Goal: Find contact information: Find contact information

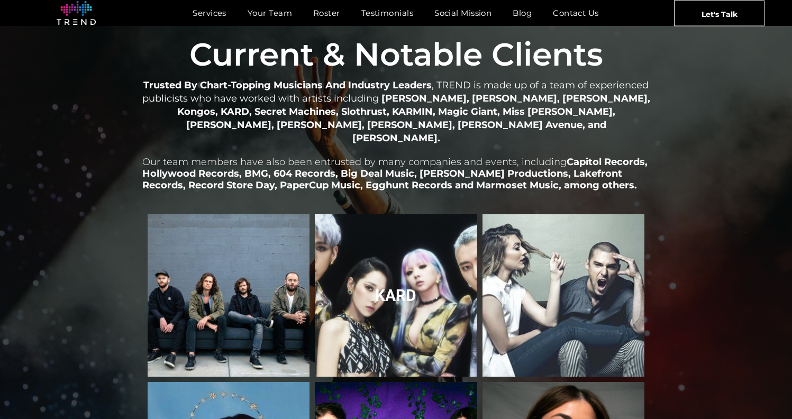
scroll to position [1190, 0]
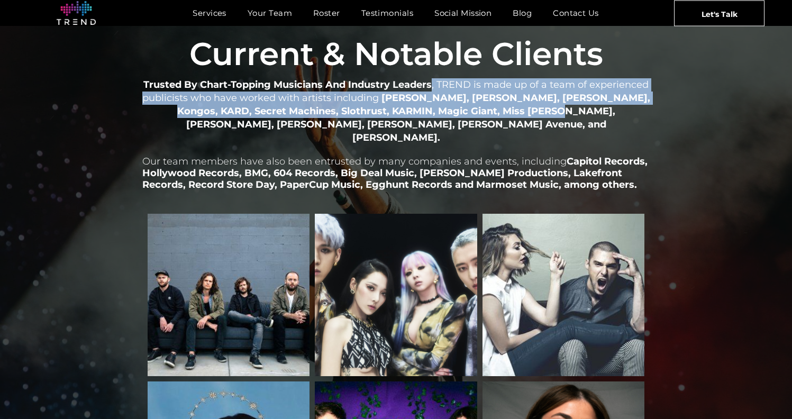
drag, startPoint x: 432, startPoint y: 77, endPoint x: 464, endPoint y: 98, distance: 38.4
click at [464, 98] on p "Trusted By Chart-Topping Musicians And Industry Leaders , TREND is made up of a…" at bounding box center [396, 111] width 508 height 66
click at [464, 98] on strong "Mitski, Allison Ponthier, Ani DiFranco, Kongos, KARD, Secret Machines, Slothrus…" at bounding box center [413, 117] width 473 height 51
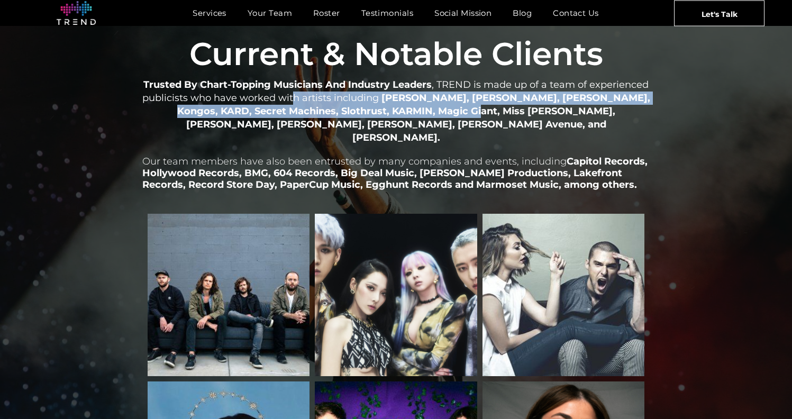
drag, startPoint x: 293, startPoint y: 89, endPoint x: 391, endPoint y: 96, distance: 98.1
click at [393, 96] on p "Trusted By Chart-Topping Musicians And Industry Leaders , TREND is made up of a…" at bounding box center [396, 111] width 508 height 66
click at [391, 96] on strong "Mitski, Allison Ponthier, Ani DiFranco, Kongos, KARD, Secret Machines, Slothrus…" at bounding box center [413, 117] width 473 height 51
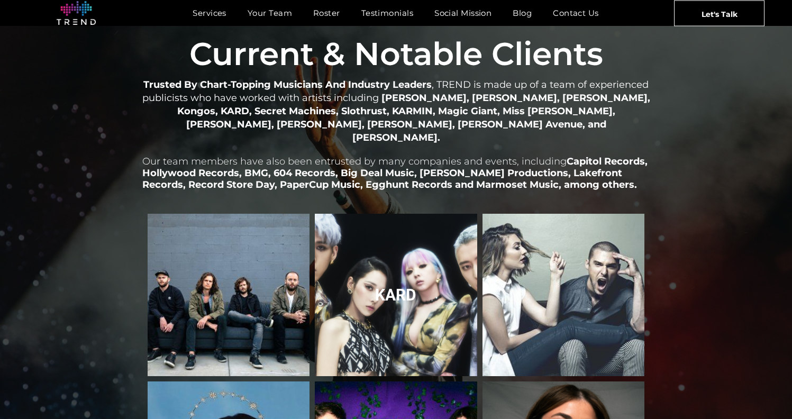
scroll to position [1202, 0]
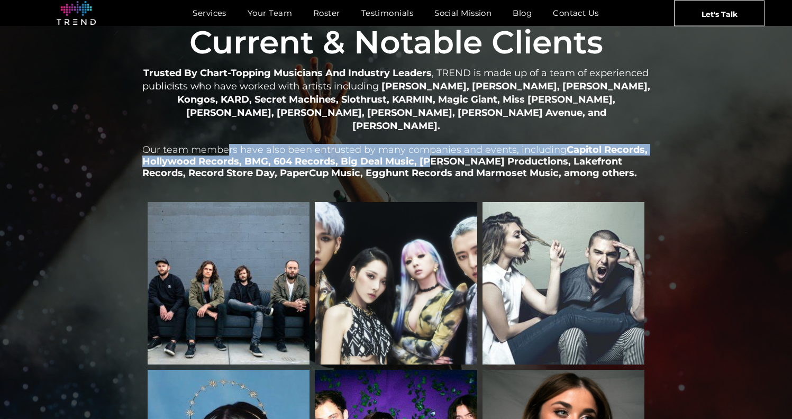
drag, startPoint x: 225, startPoint y: 122, endPoint x: 428, endPoint y: 136, distance: 203.6
click at [428, 136] on p "Our team members have also been entrusted by many companies and events, includi…" at bounding box center [396, 155] width 508 height 47
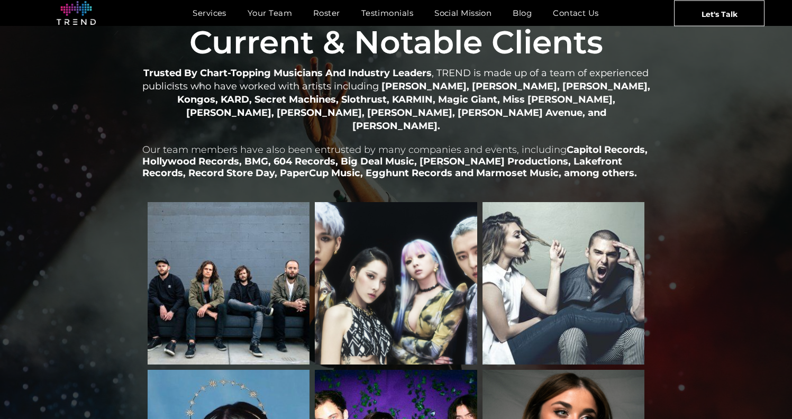
click at [405, 144] on span "Our team members have also been entrusted by many companies and events, includi…" at bounding box center [354, 150] width 424 height 12
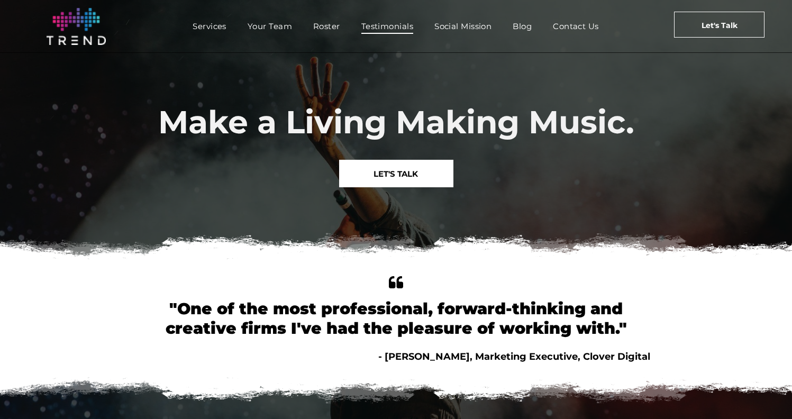
scroll to position [0, 0]
click at [379, 24] on span "Testimonials" at bounding box center [387, 26] width 52 height 15
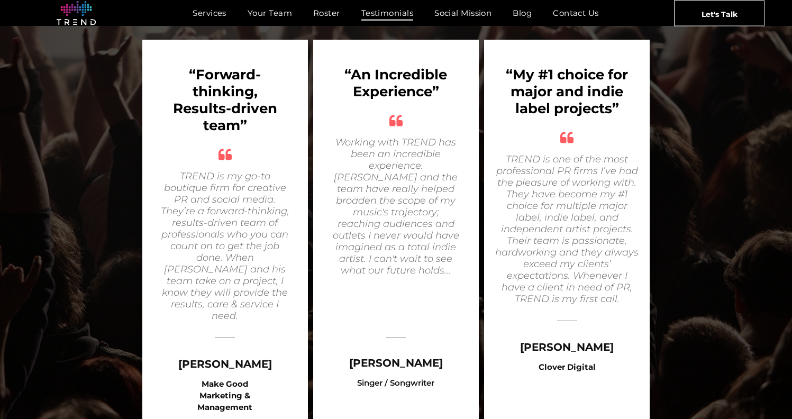
scroll to position [386, 0]
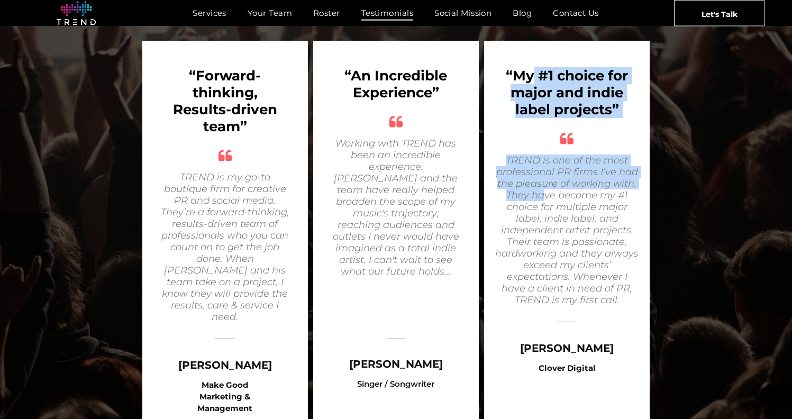
drag, startPoint x: 536, startPoint y: 87, endPoint x: 555, endPoint y: 199, distance: 114.2
click at [550, 208] on div "“My #1 choice for major and indie label projects” quotes TREND is one of the mo…" at bounding box center [567, 240] width 166 height 399
click at [557, 197] on span "TREND is one of the most professional PR firms I’ve had the pleasure of working…" at bounding box center [566, 229] width 143 height 151
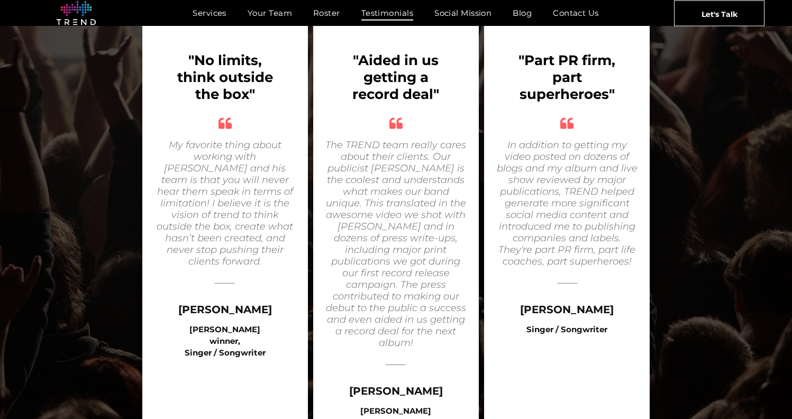
scroll to position [1256, 0]
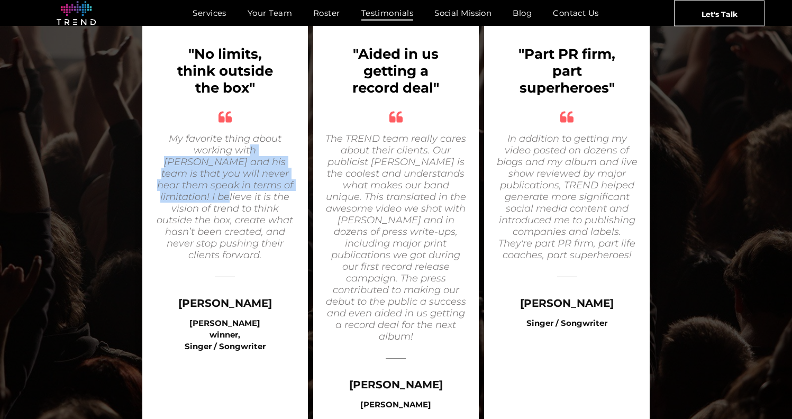
drag, startPoint x: 211, startPoint y: 124, endPoint x: 258, endPoint y: 157, distance: 56.9
click at [258, 158] on icon "My favorite thing about working with Hunter and his team is that you will never…" at bounding box center [225, 197] width 136 height 128
click at [258, 157] on icon "My favorite thing about working with Hunter and his team is that you will never…" at bounding box center [225, 197] width 136 height 128
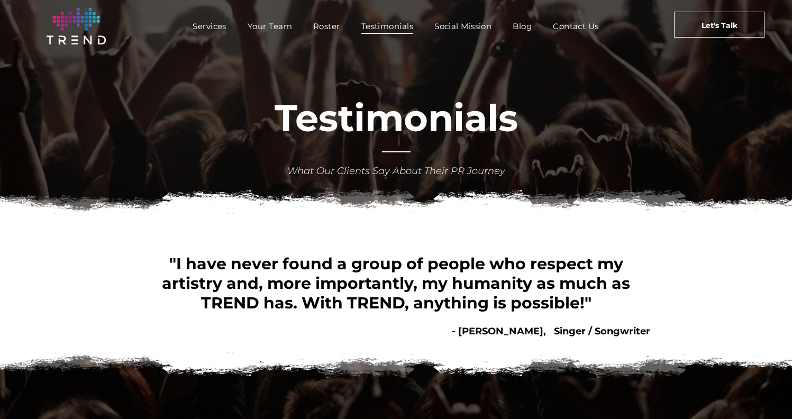
scroll to position [0, 0]
click at [457, 31] on span "Social Mission" at bounding box center [462, 26] width 57 height 15
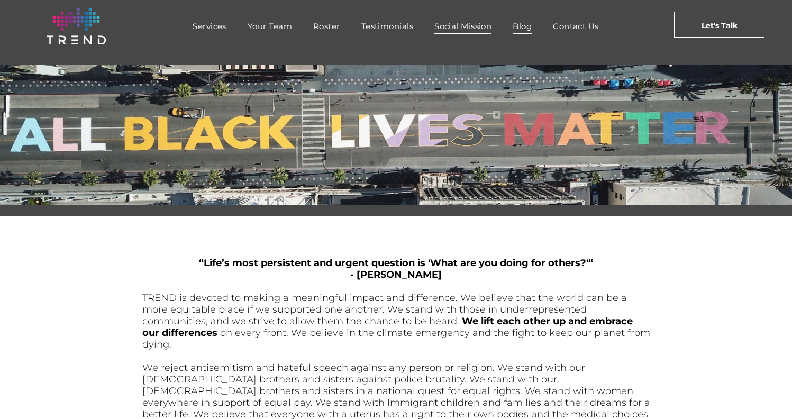
click at [521, 26] on span "Blog" at bounding box center [521, 26] width 19 height 15
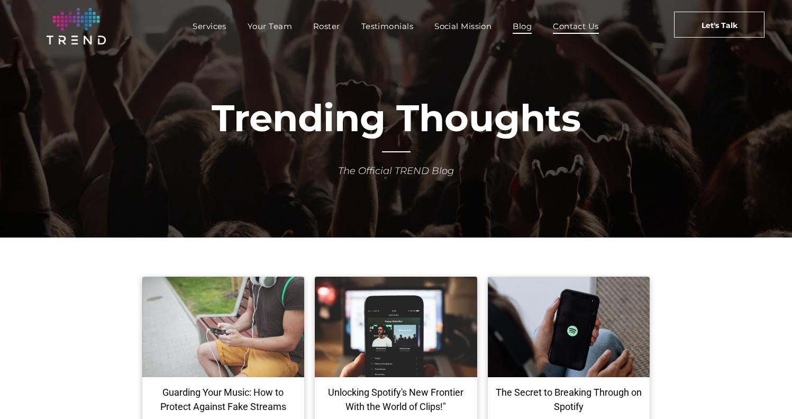
click at [582, 26] on span "Contact Us" at bounding box center [576, 26] width 46 height 15
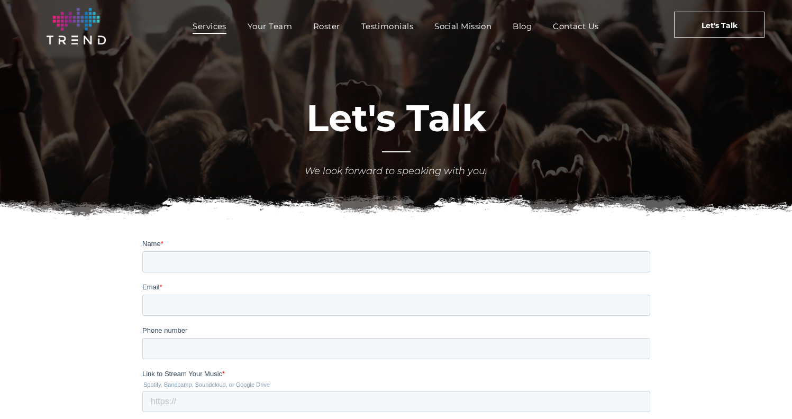
click at [224, 30] on span "Services" at bounding box center [210, 26] width 34 height 15
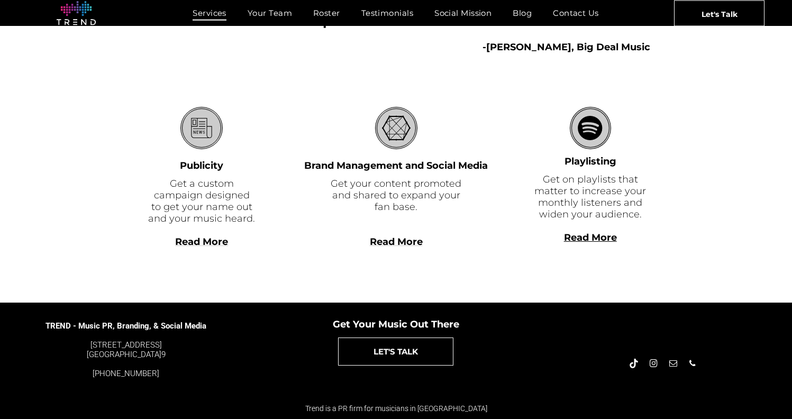
scroll to position [297, 0]
click at [175, 356] on div "[STREET_ADDRESS] [GEOGRAPHIC_DATA], CA 9002 9" at bounding box center [126, 349] width 162 height 19
copy font "[STREET_ADDRESS] [GEOGRAPHIC_DATA], CA 9002"
click at [266, 332] on div "Get Your Music Out There LET'S TALK" at bounding box center [396, 344] width 264 height 69
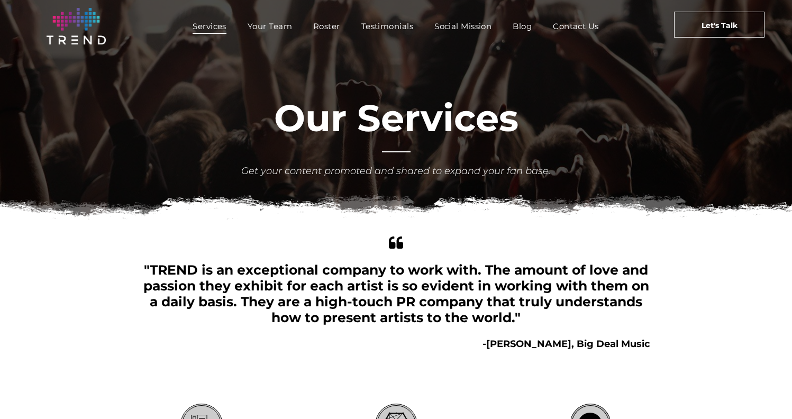
scroll to position [0, 0]
click at [738, 30] on link "Let's Talk" at bounding box center [719, 25] width 90 height 26
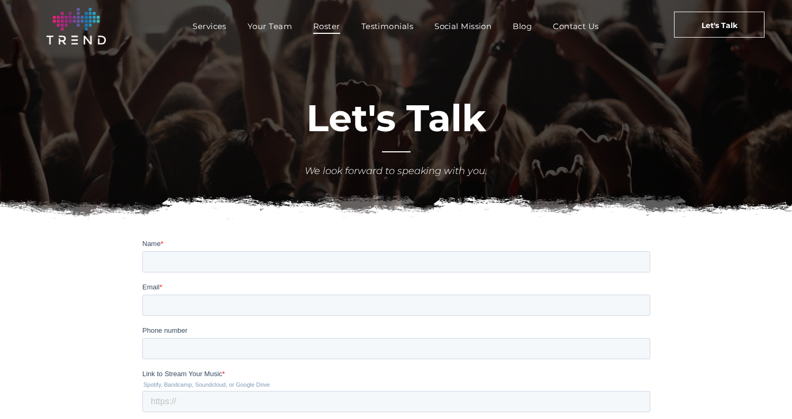
click at [325, 26] on span "Roster" at bounding box center [326, 26] width 27 height 15
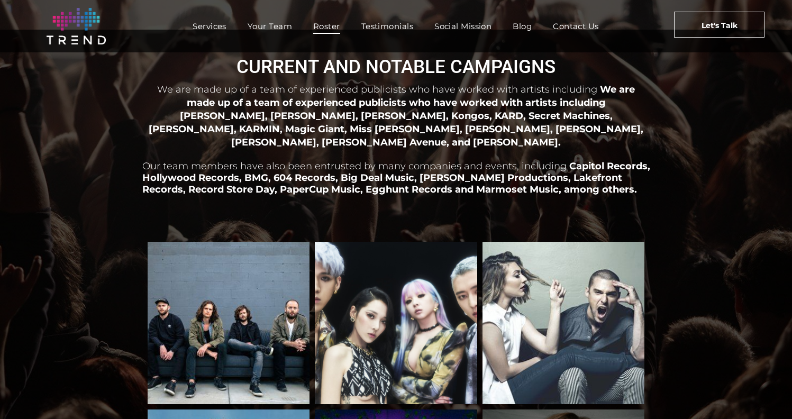
scroll to position [197, 0]
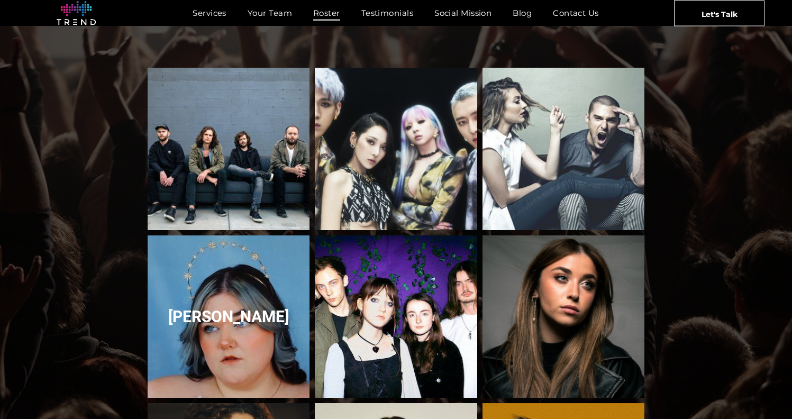
click at [279, 307] on link "Courtney Govan" at bounding box center [228, 317] width 172 height 172
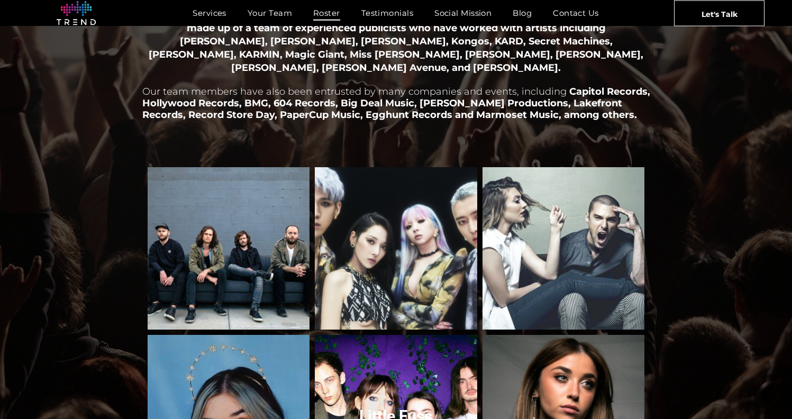
scroll to position [328, 0]
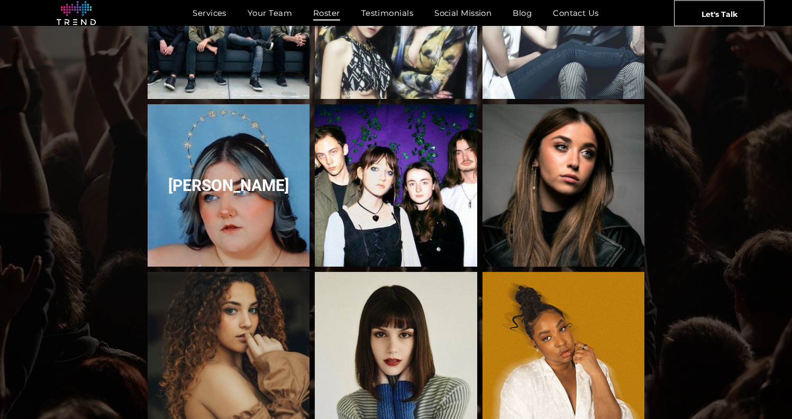
click at [253, 186] on link "Courtney Govan" at bounding box center [228, 185] width 172 height 172
click at [247, 173] on link "Courtney Govan" at bounding box center [228, 185] width 172 height 172
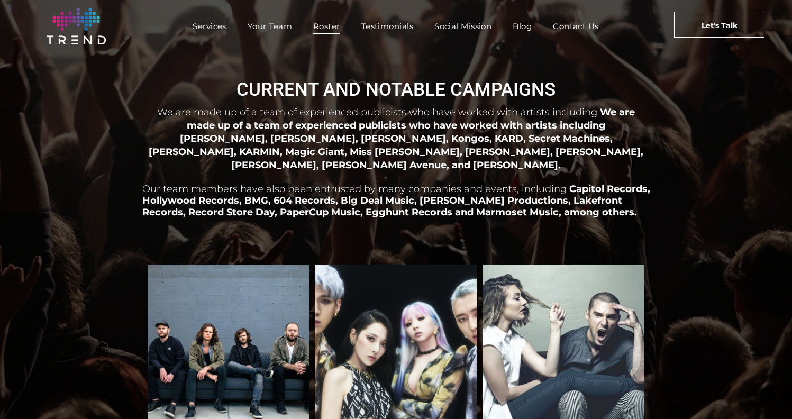
scroll to position [0, 0]
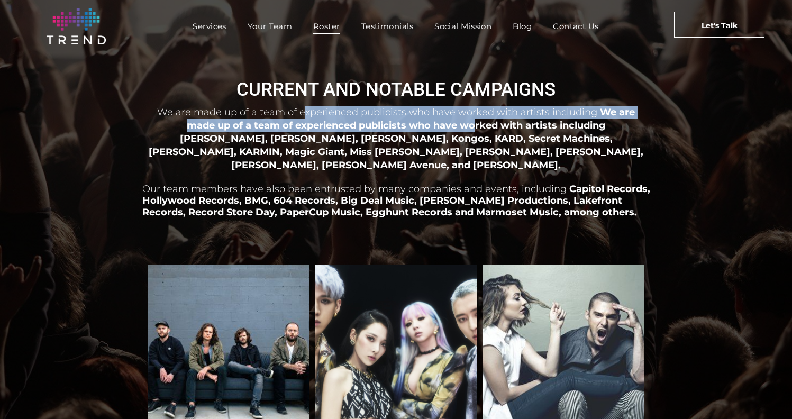
drag, startPoint x: 290, startPoint y: 115, endPoint x: 420, endPoint y: 126, distance: 130.6
click at [426, 127] on p "We are made up of a team of experienced publicists who have worked with artists…" at bounding box center [396, 139] width 508 height 66
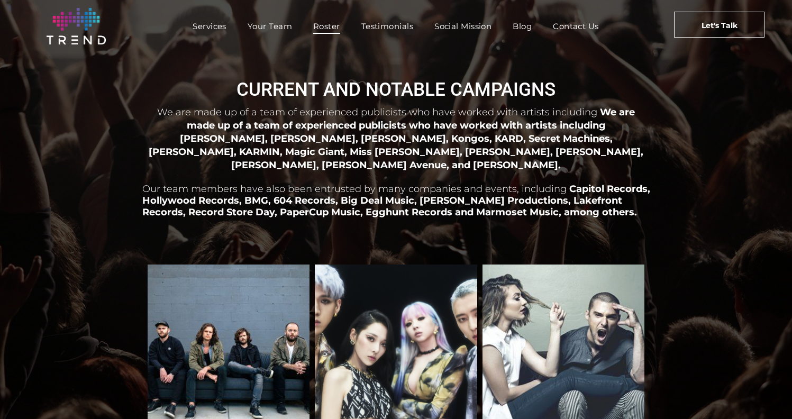
click at [420, 126] on span "We are made up of a team of experienced publicists who have worked with artists…" at bounding box center [396, 138] width 494 height 64
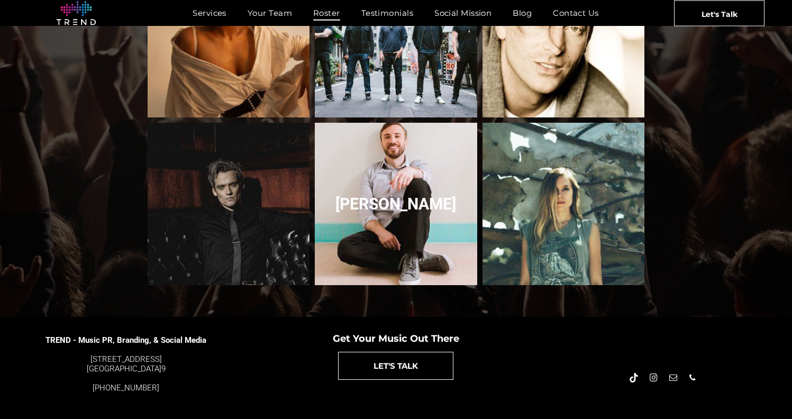
scroll to position [1146, 0]
